Goal: Find specific page/section

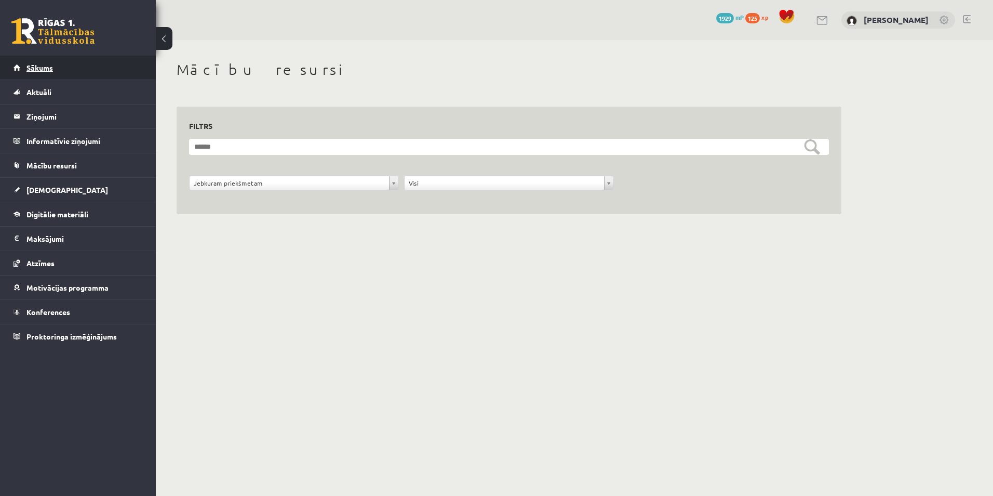
click at [94, 73] on link "Sākums" at bounding box center [78, 68] width 129 height 24
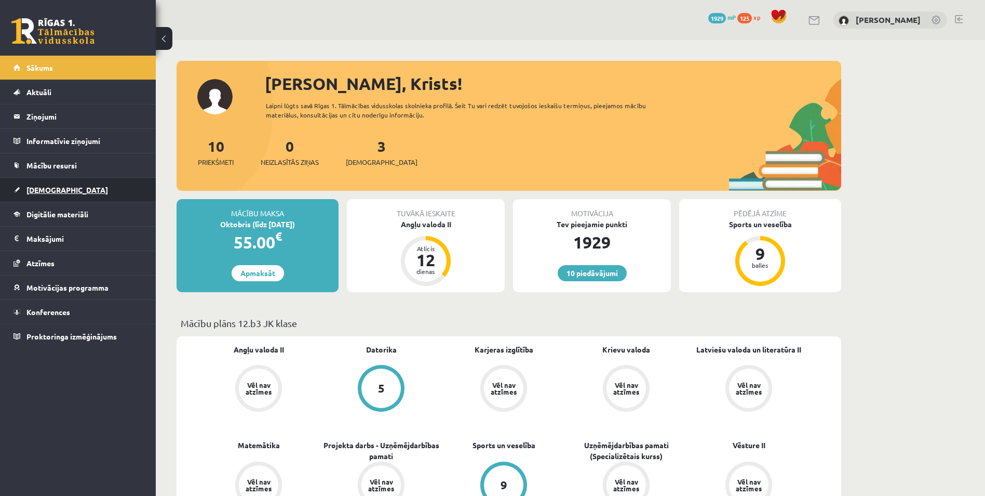
click at [56, 186] on span "[DEMOGRAPHIC_DATA]" at bounding box center [67, 189] width 82 height 9
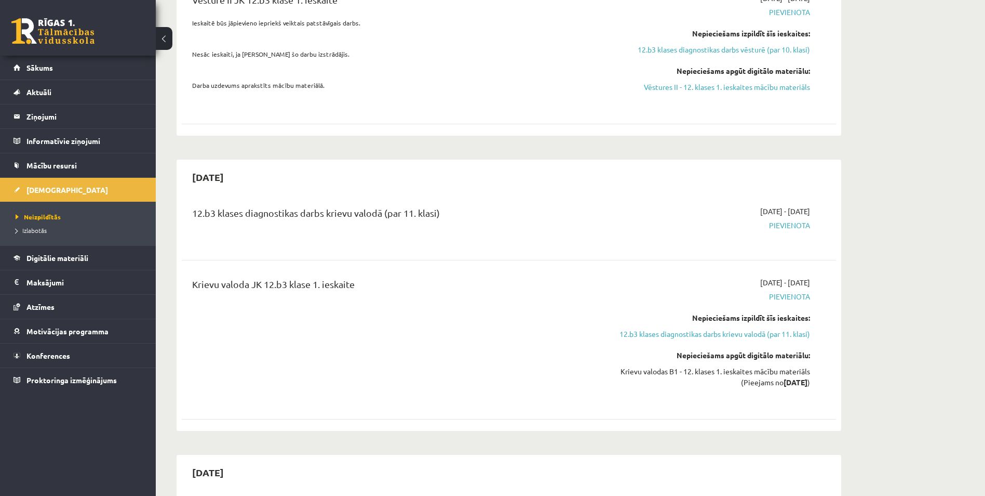
scroll to position [831, 0]
